Goal: Task Accomplishment & Management: Use online tool/utility

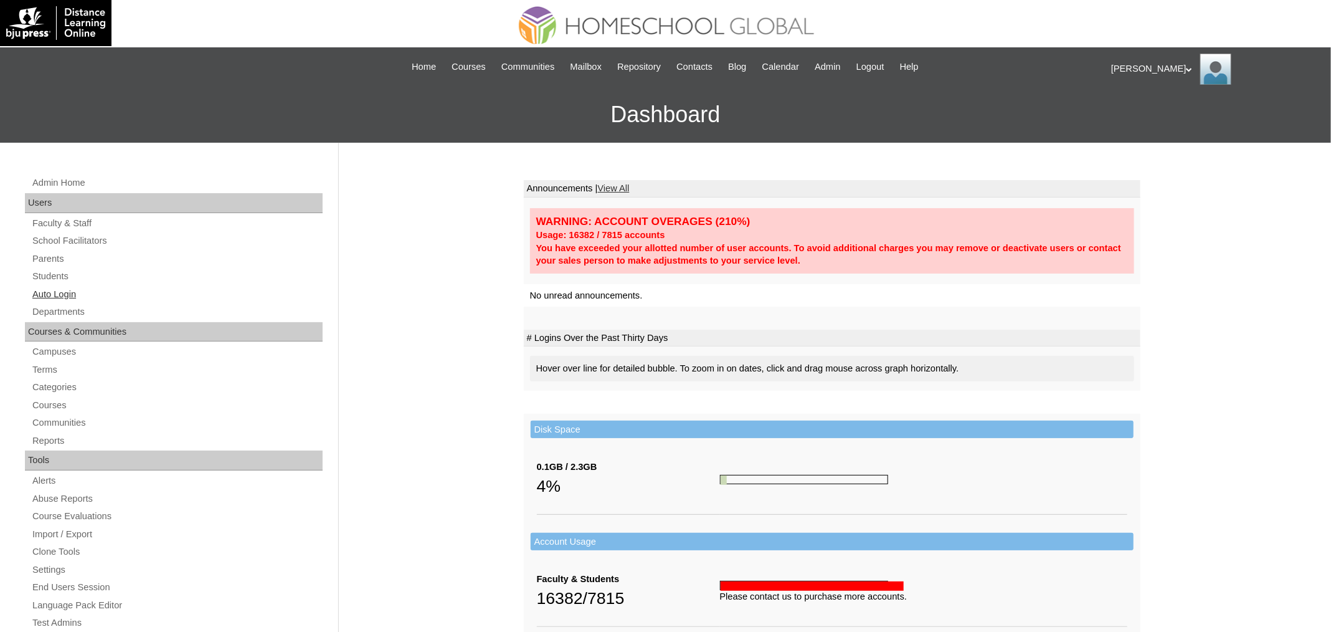
click at [44, 287] on link "Auto Login" at bounding box center [176, 295] width 291 height 16
click at [45, 291] on link "Auto Login" at bounding box center [176, 295] width 291 height 16
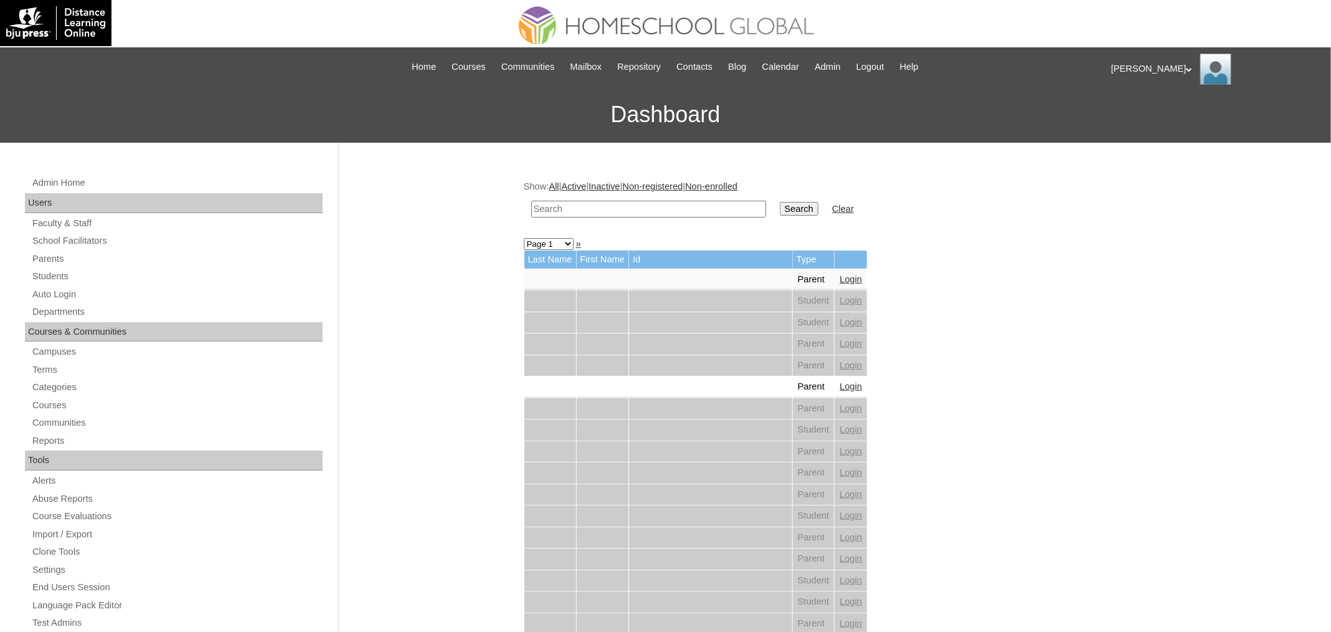
click at [675, 213] on input "text" at bounding box center [648, 209] width 235 height 17
paste input "Sabrina Ezra"
type input "Sabrina Ezra"
click at [793, 206] on input "Search" at bounding box center [799, 209] width 39 height 14
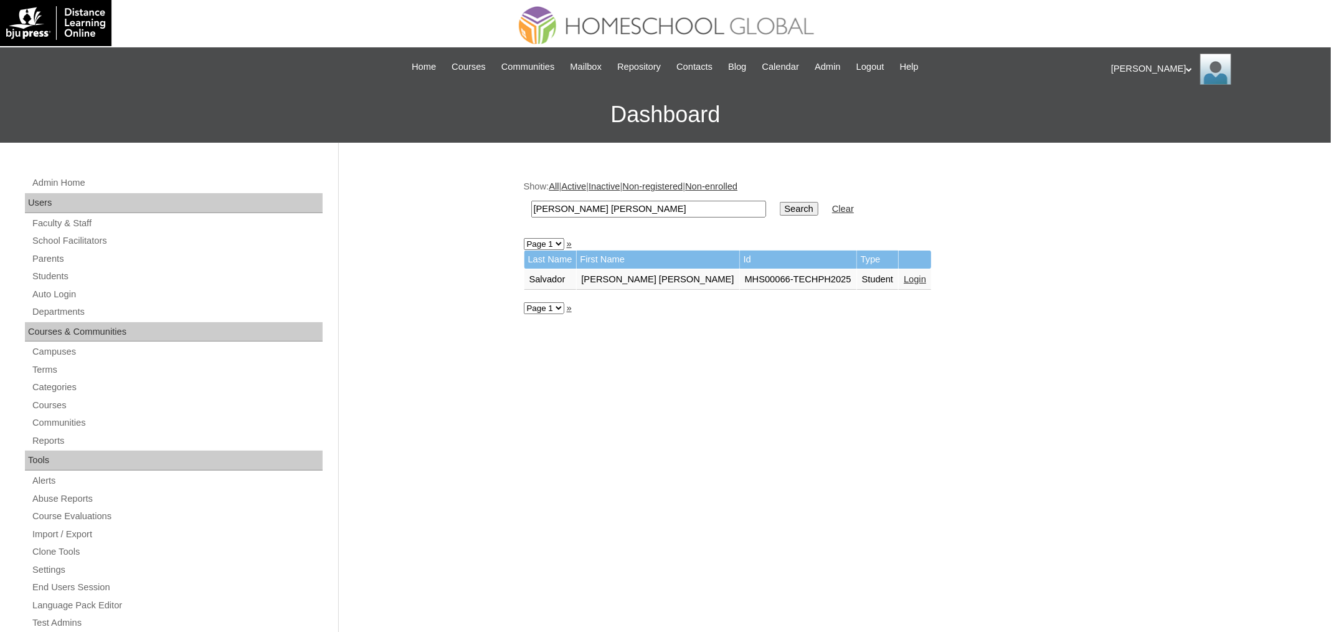
click at [904, 277] on link "Login" at bounding box center [915, 279] width 22 height 10
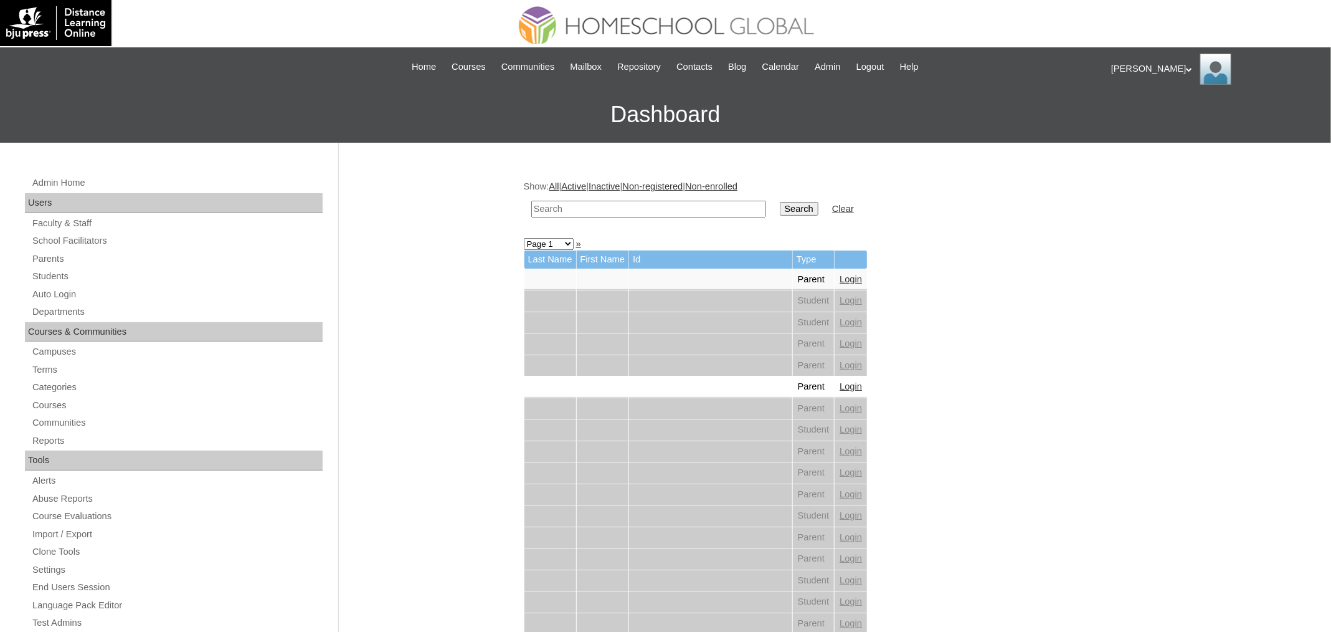
click at [660, 206] on input "text" at bounding box center [648, 209] width 235 height 17
paste input "Sefi Patrice"
type input "Sefi Patrice"
click at [798, 207] on input "Search" at bounding box center [799, 209] width 39 height 14
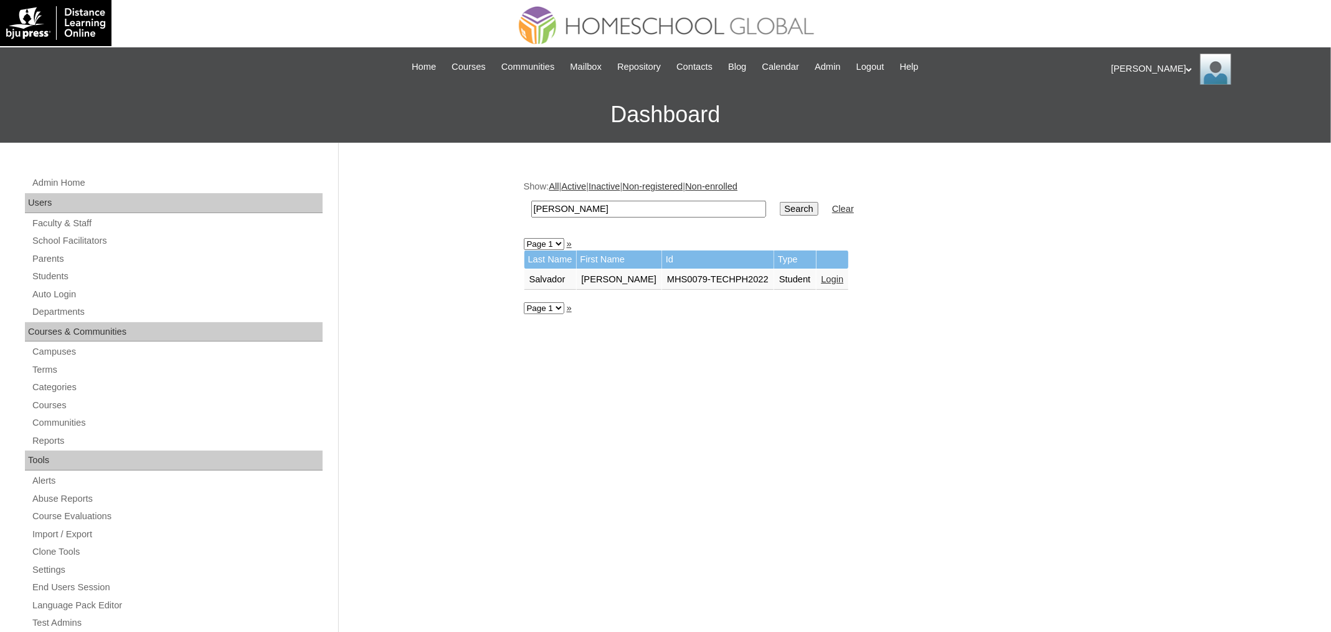
click at [822, 280] on link "Login" at bounding box center [833, 279] width 22 height 10
